Goal: Subscribe to service/newsletter

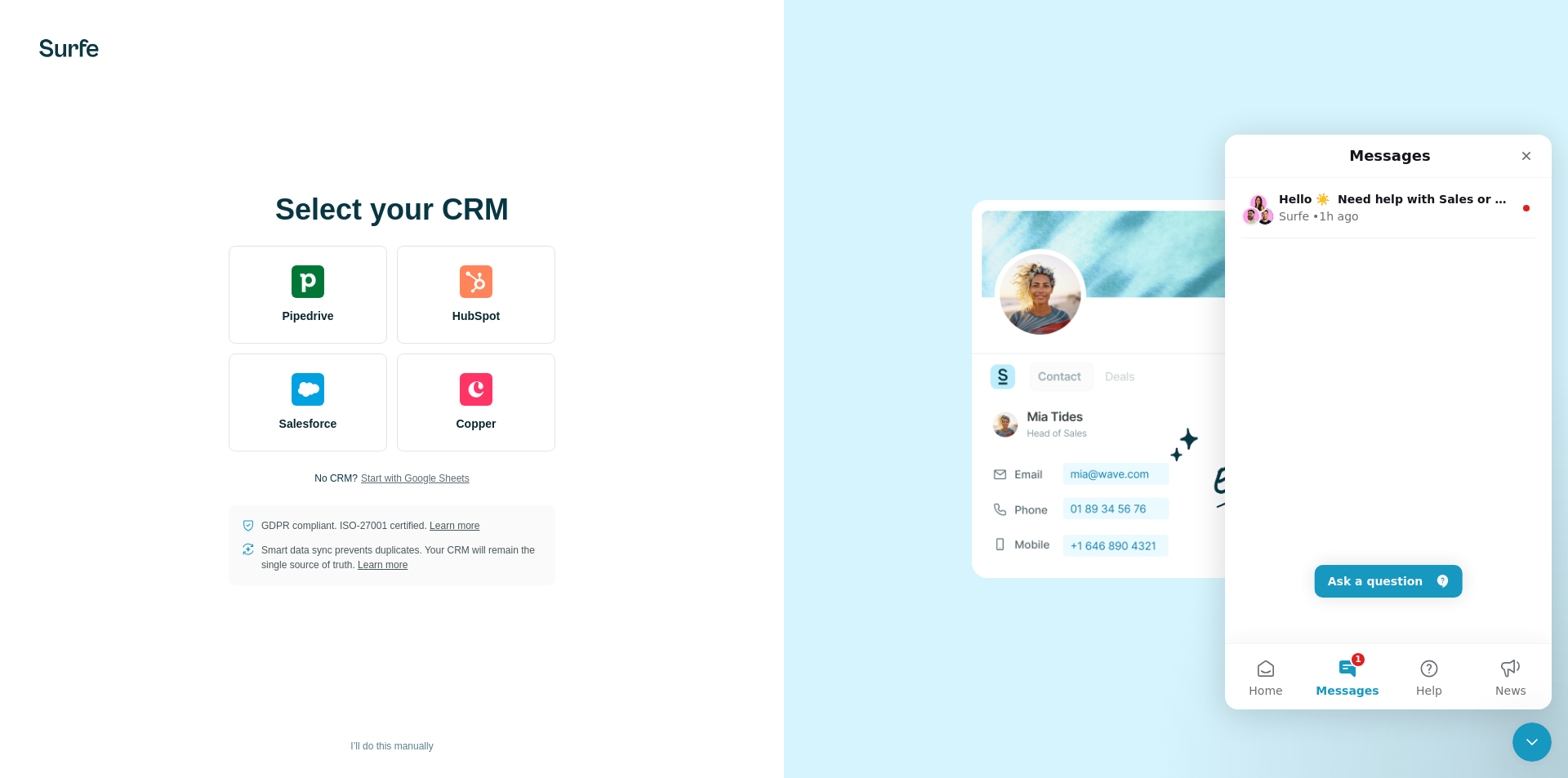
click at [414, 479] on span "Start with Google Sheets" at bounding box center [415, 479] width 109 height 15
